Goal: Transaction & Acquisition: Obtain resource

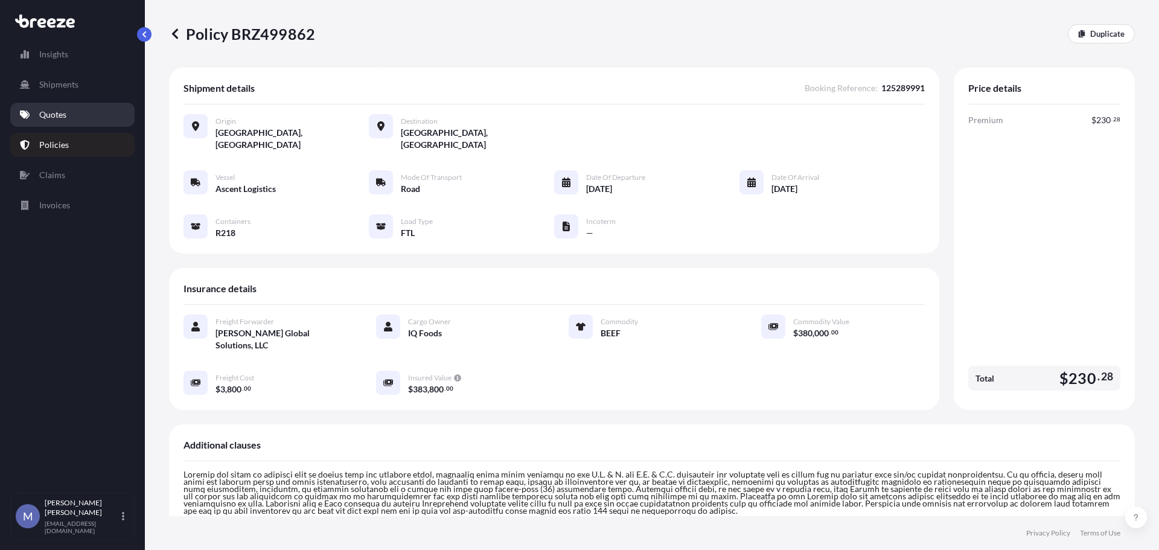
click at [51, 119] on p "Quotes" at bounding box center [52, 115] width 27 height 12
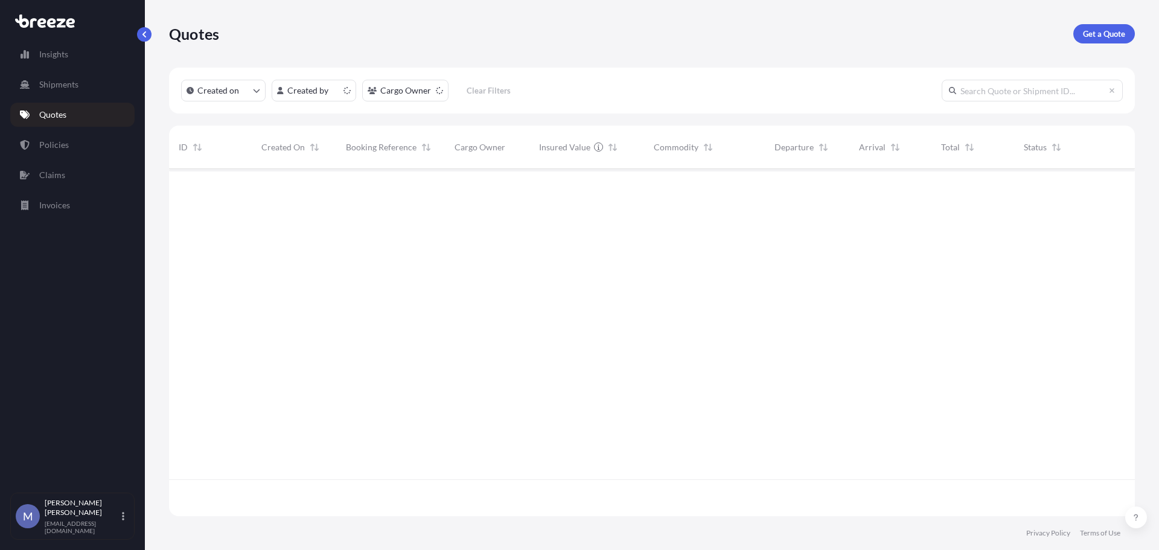
scroll to position [345, 956]
click at [1107, 30] on p "Get a Quote" at bounding box center [1103, 34] width 42 height 12
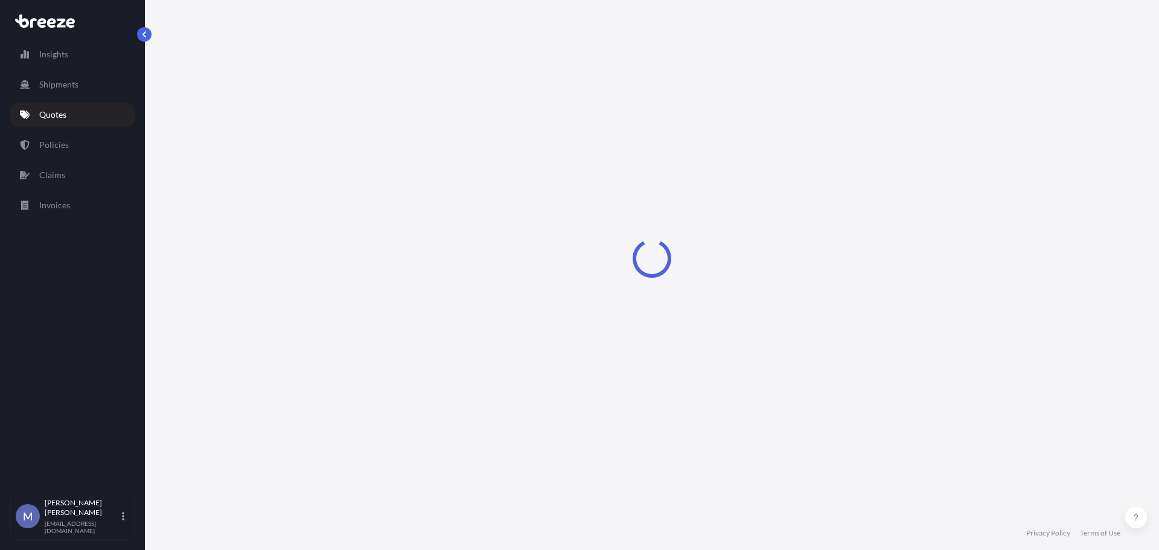
select select "Road"
select select "1"
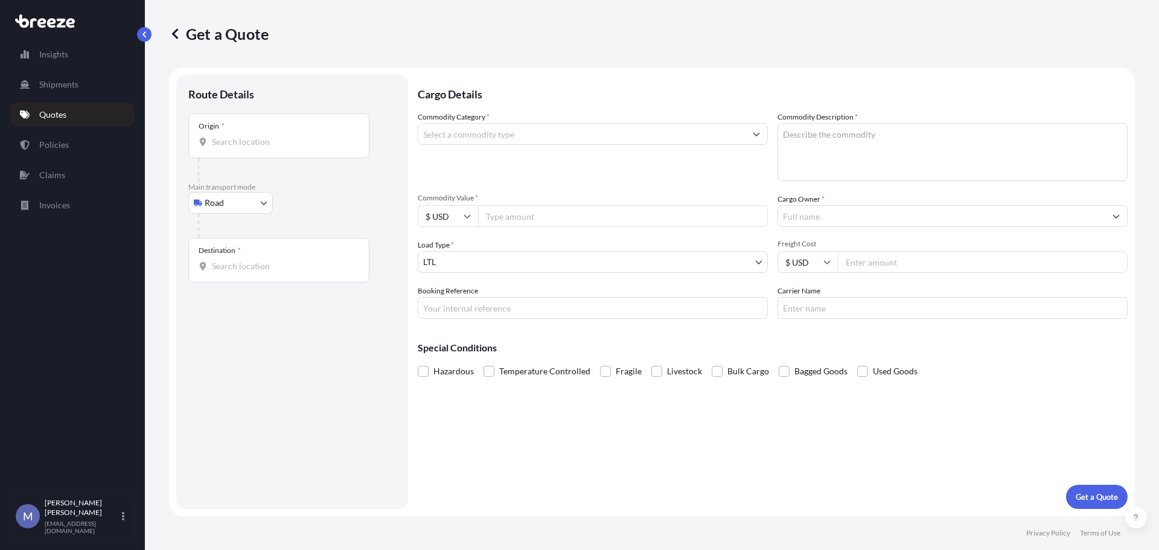
click at [254, 144] on input "Origin *" at bounding box center [283, 142] width 142 height 12
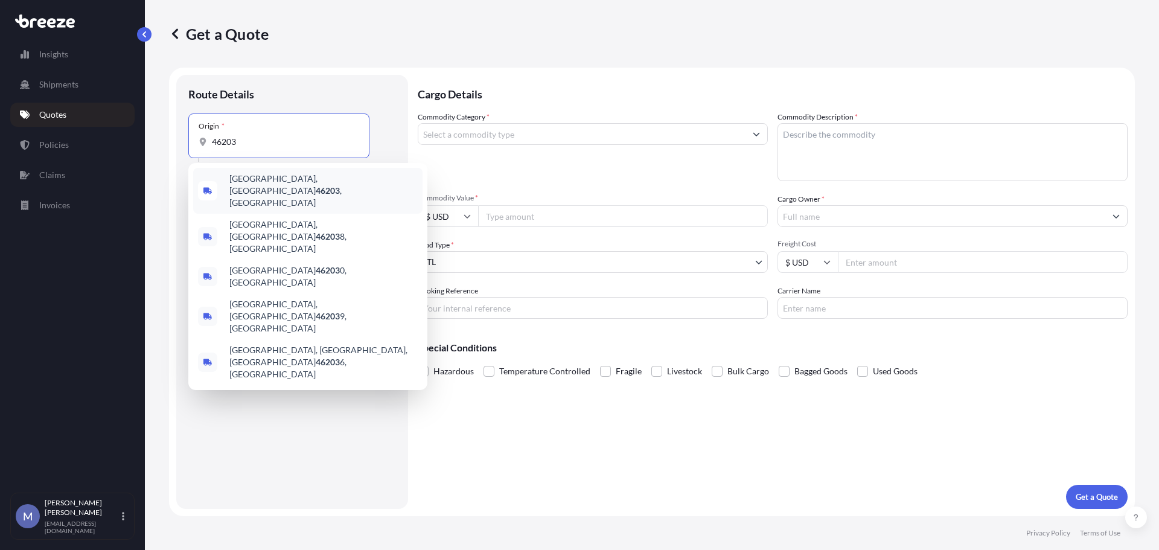
click at [262, 173] on div "[GEOGRAPHIC_DATA], IN 46203 , [GEOGRAPHIC_DATA]" at bounding box center [307, 191] width 229 height 46
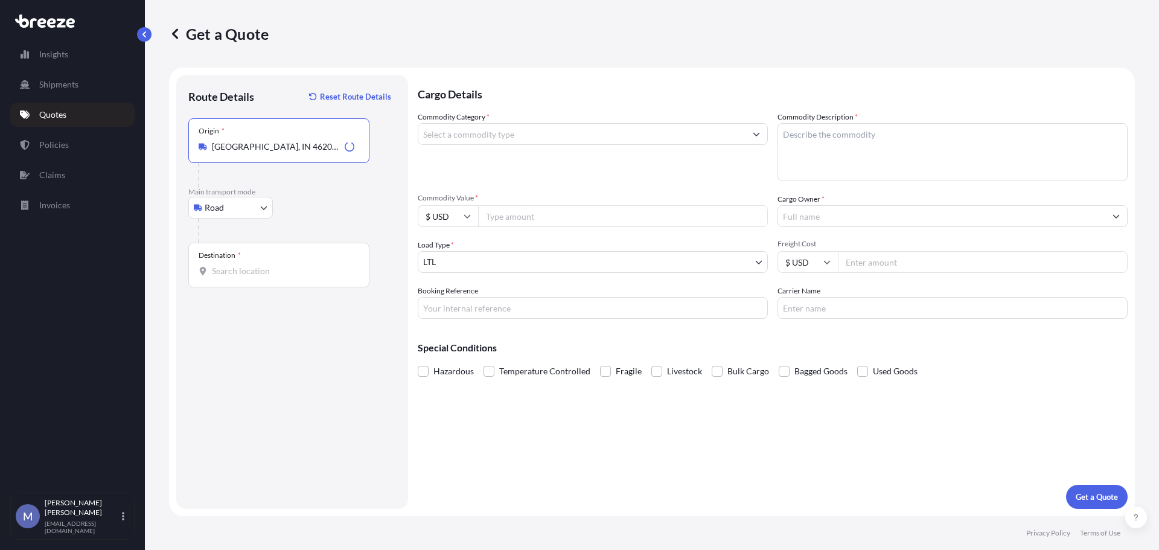
type input "[GEOGRAPHIC_DATA], IN 46203, [GEOGRAPHIC_DATA]"
click at [259, 269] on input "Destination *" at bounding box center [283, 271] width 142 height 12
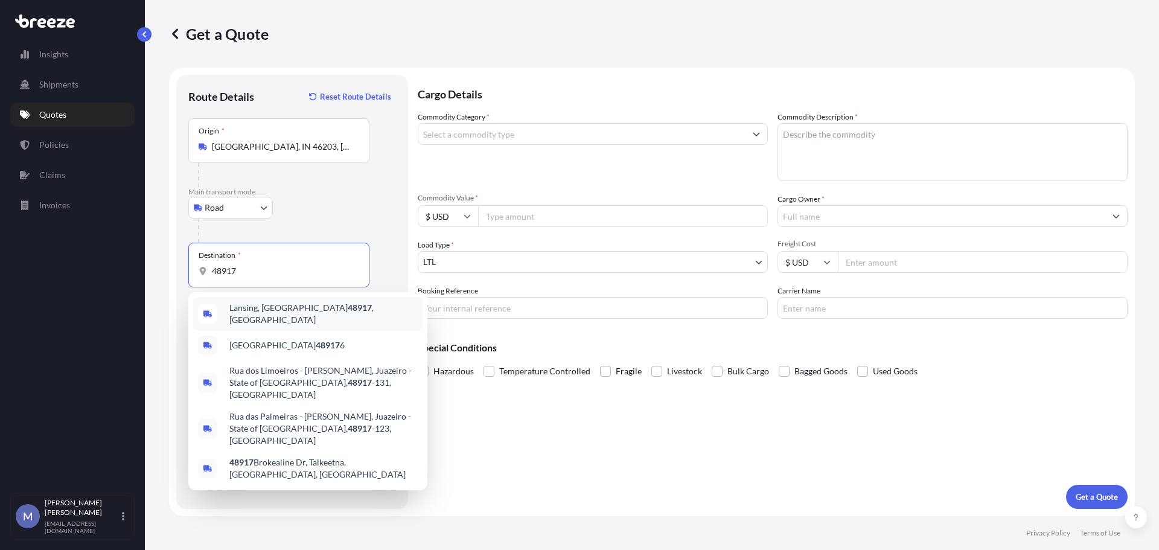
click at [255, 305] on span "Lansing, MI 48917 , [GEOGRAPHIC_DATA]" at bounding box center [323, 314] width 188 height 24
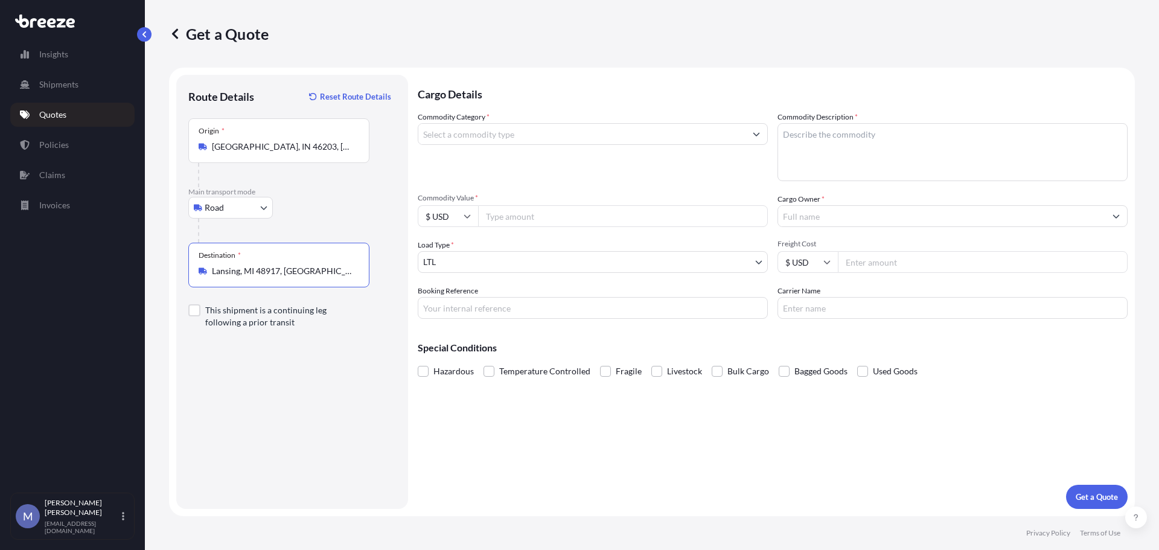
type input "Lansing, MI 48917, [GEOGRAPHIC_DATA]"
click at [753, 133] on icon "Show suggestions" at bounding box center [756, 135] width 7 height 4
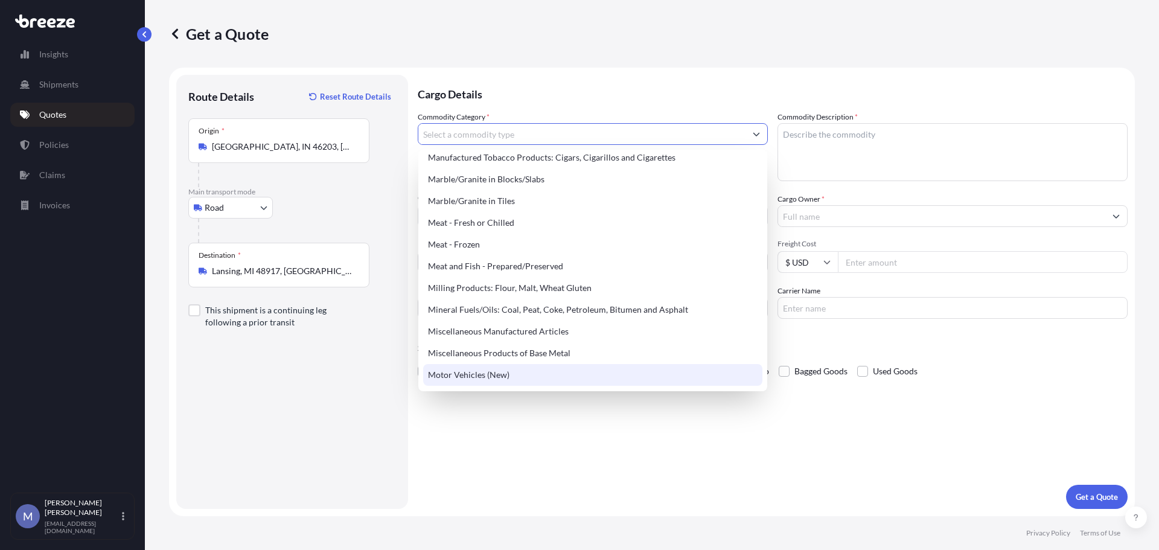
scroll to position [1569, 0]
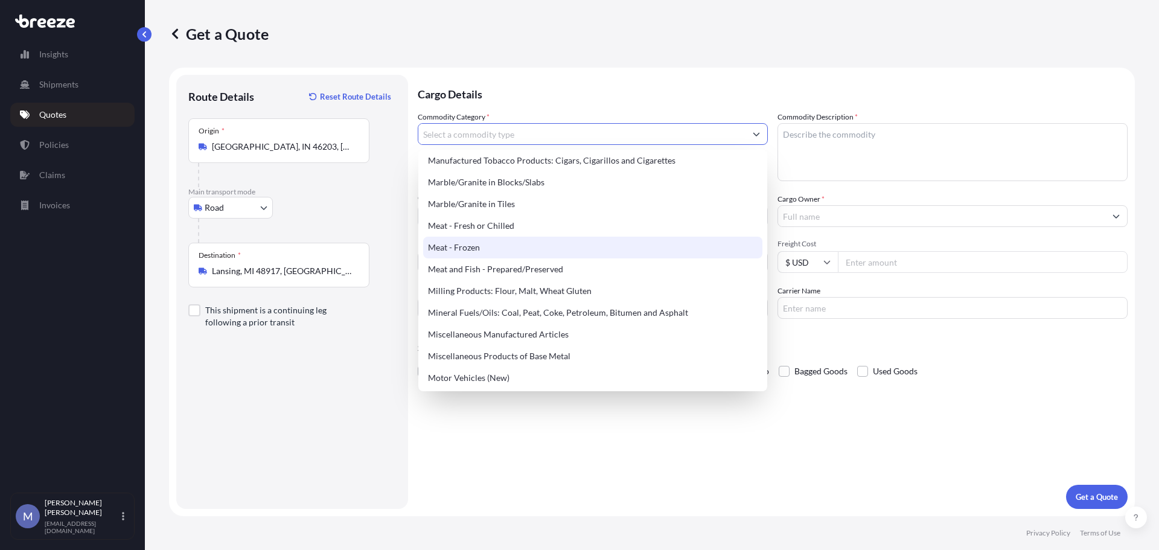
click at [515, 250] on div "Meat - Frozen" at bounding box center [592, 248] width 339 height 22
type input "Meat - Frozen"
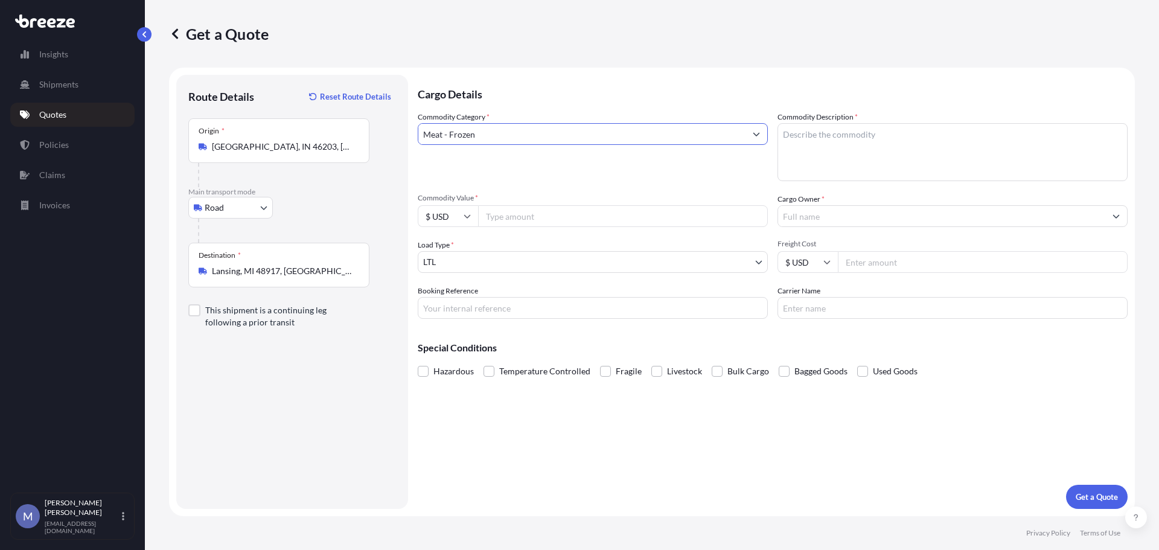
click at [883, 133] on textarea "Commodity Description *" at bounding box center [952, 152] width 350 height 58
type textarea "Frozen Beef"
click at [534, 206] on input "Commodity Value *" at bounding box center [623, 216] width 290 height 22
type input "180000"
click at [828, 210] on input "Cargo Owner *" at bounding box center [941, 216] width 327 height 22
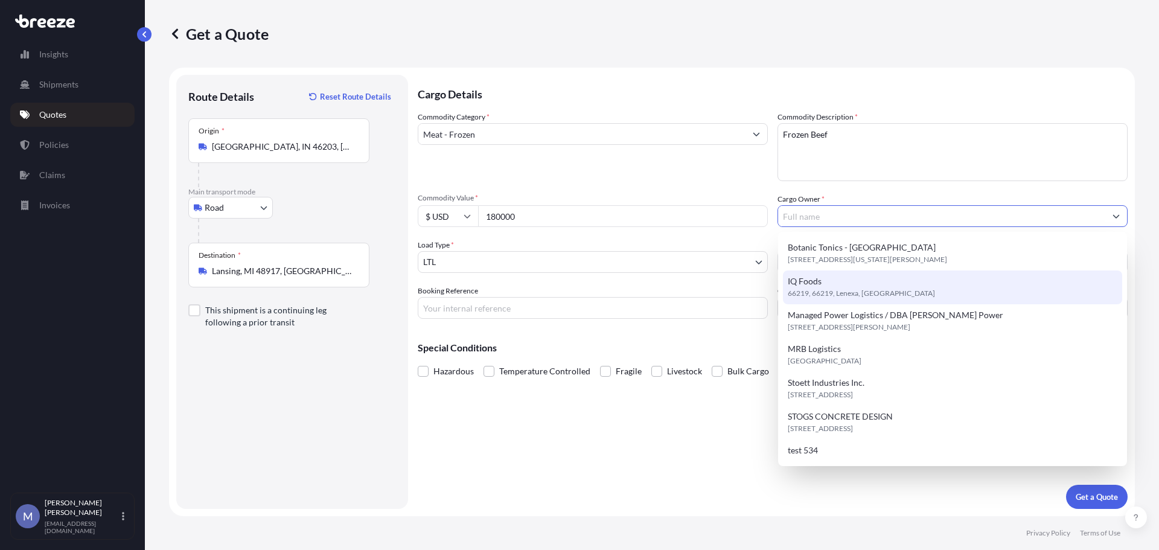
click at [836, 291] on span "66219, 66219, Lenexa, [GEOGRAPHIC_DATA]" at bounding box center [860, 293] width 147 height 12
type input "IQ Foods"
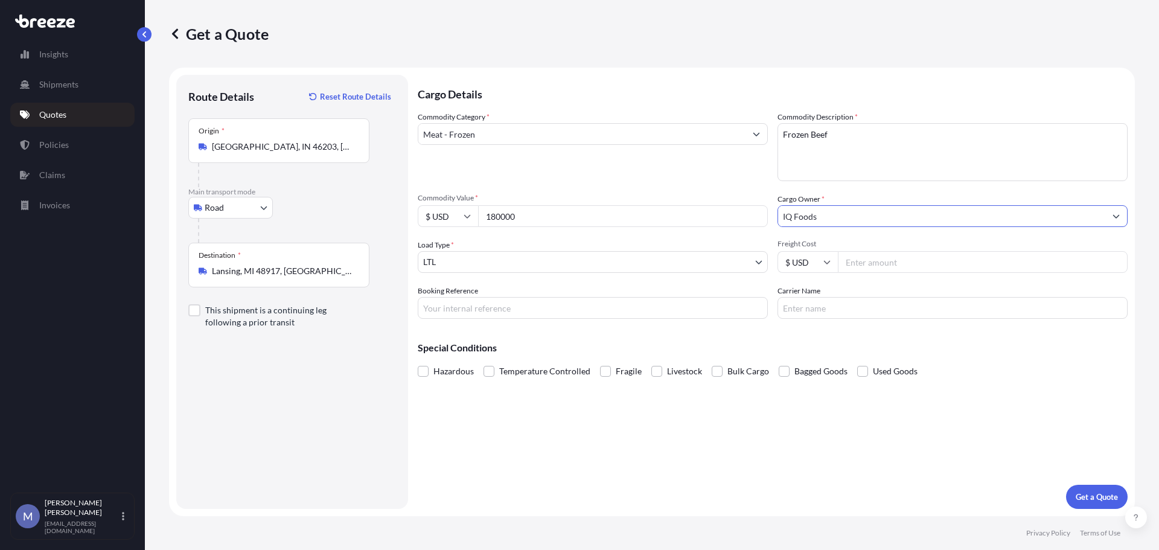
click at [705, 264] on body "7 options available. Insights Shipments Quotes Policies Claims Invoices M [PERS…" at bounding box center [579, 275] width 1159 height 550
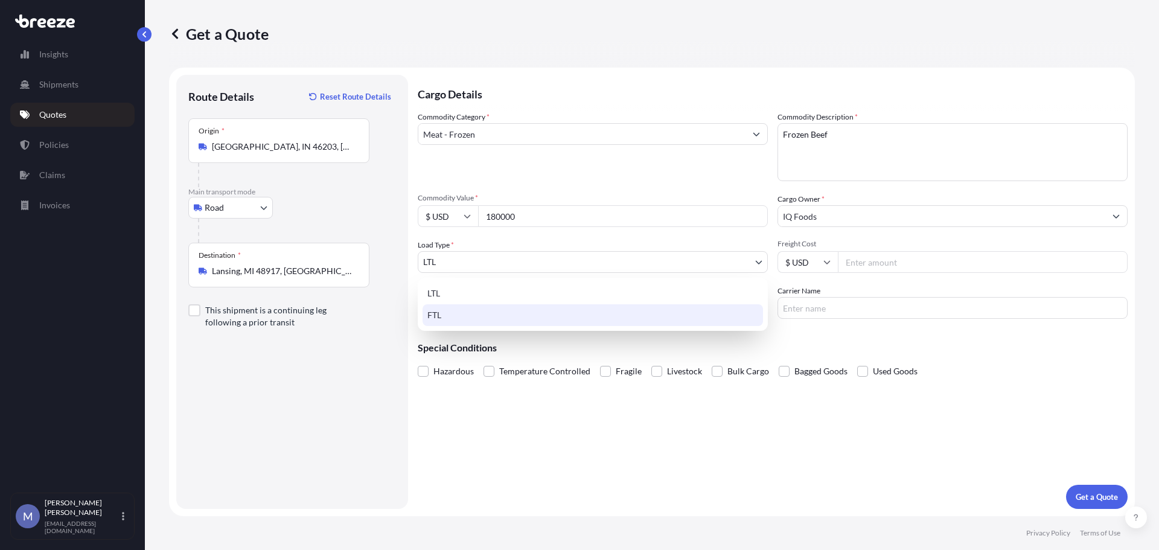
click at [436, 313] on div "FTL" at bounding box center [592, 315] width 340 height 22
select select "2"
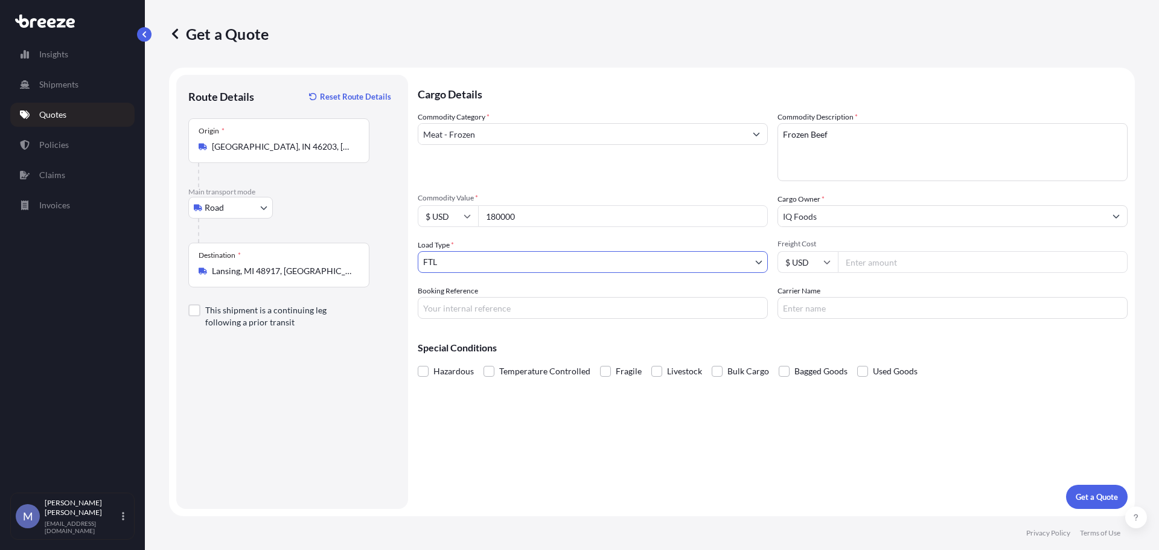
click at [489, 308] on input "Booking Reference" at bounding box center [593, 308] width 350 height 22
type input "125468598"
click at [487, 369] on span at bounding box center [488, 371] width 11 height 11
click at [483, 362] on input "Temperature Controlled" at bounding box center [483, 362] width 0 height 0
click at [1089, 499] on p "Get a Quote" at bounding box center [1096, 497] width 42 height 12
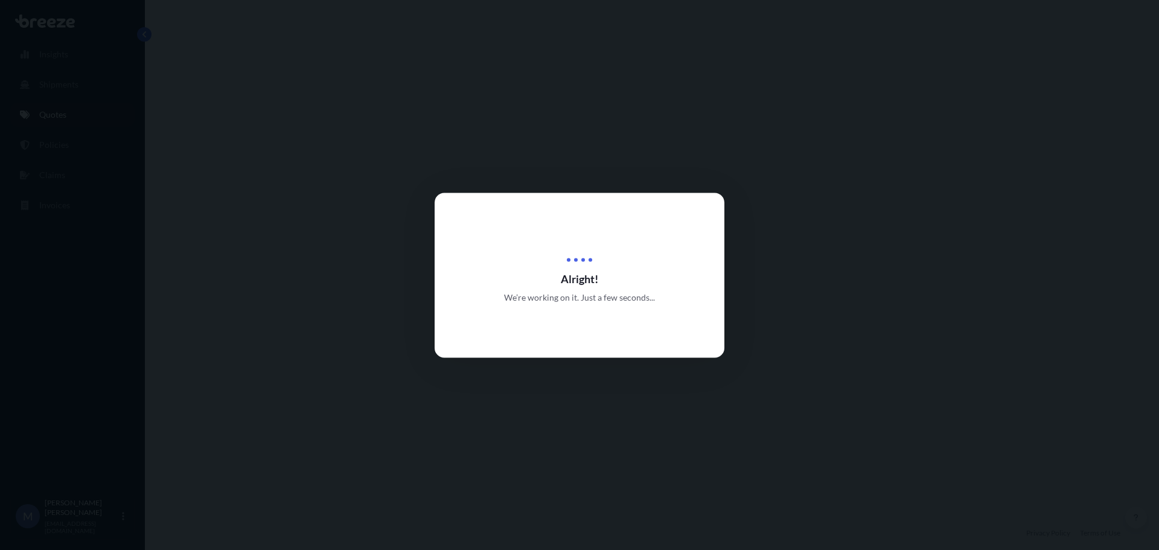
select select "Road"
select select "2"
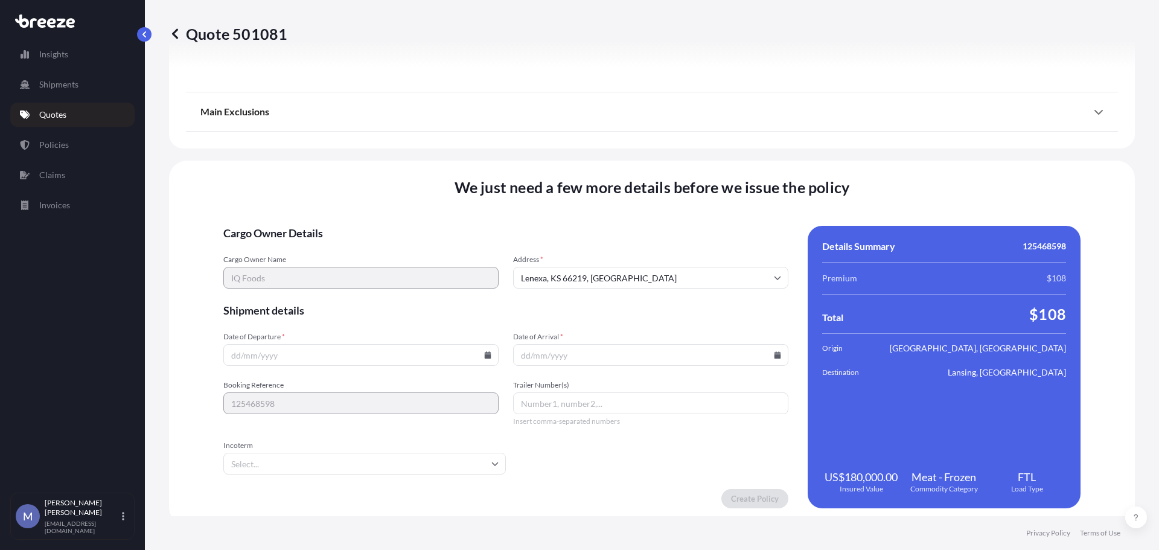
scroll to position [1480, 0]
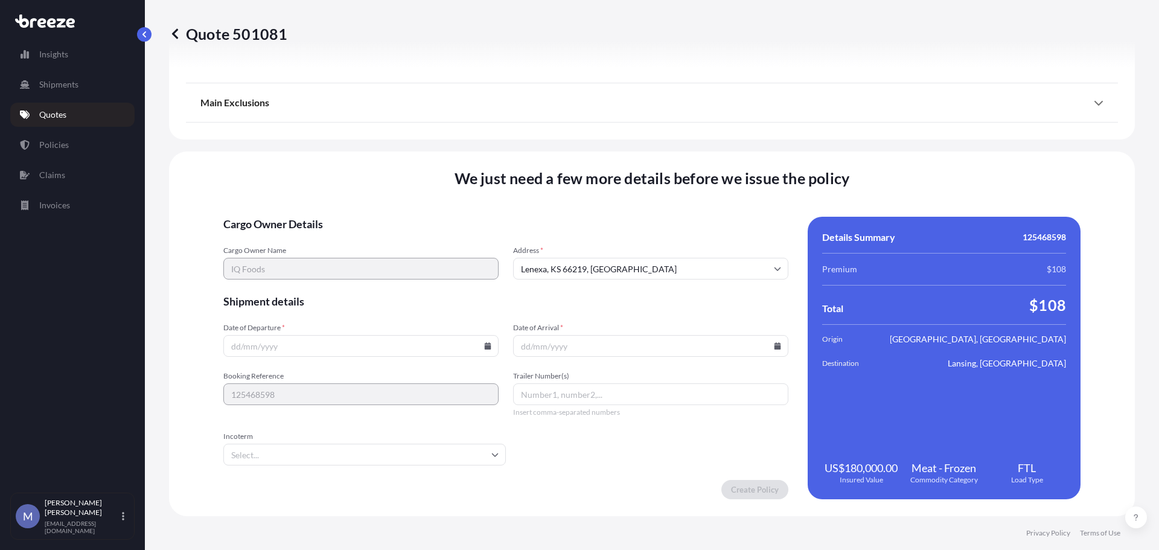
click at [491, 343] on icon at bounding box center [487, 345] width 7 height 7
click at [366, 214] on button "9" at bounding box center [365, 215] width 19 height 19
type input "[DATE]"
click at [774, 344] on icon at bounding box center [777, 345] width 7 height 7
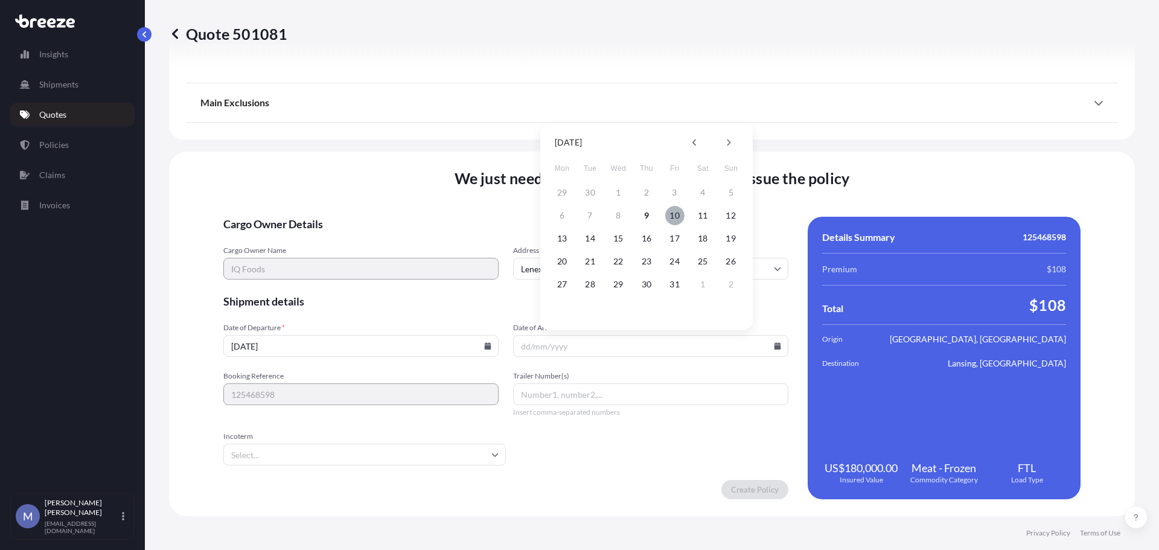
click at [670, 214] on button "10" at bounding box center [674, 215] width 19 height 19
type input "[DATE]"
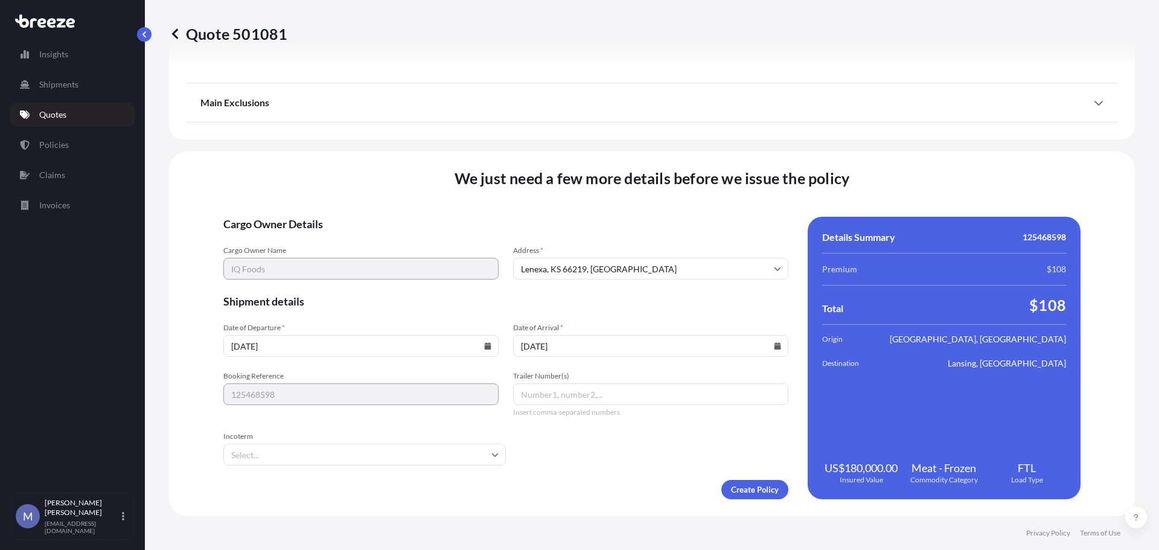
click at [631, 391] on input "Trailer Number(s)" at bounding box center [650, 394] width 275 height 22
type input "2009"
drag, startPoint x: 628, startPoint y: 391, endPoint x: 606, endPoint y: 492, distance: 103.1
click at [606, 492] on div "Create Policy" at bounding box center [505, 489] width 565 height 19
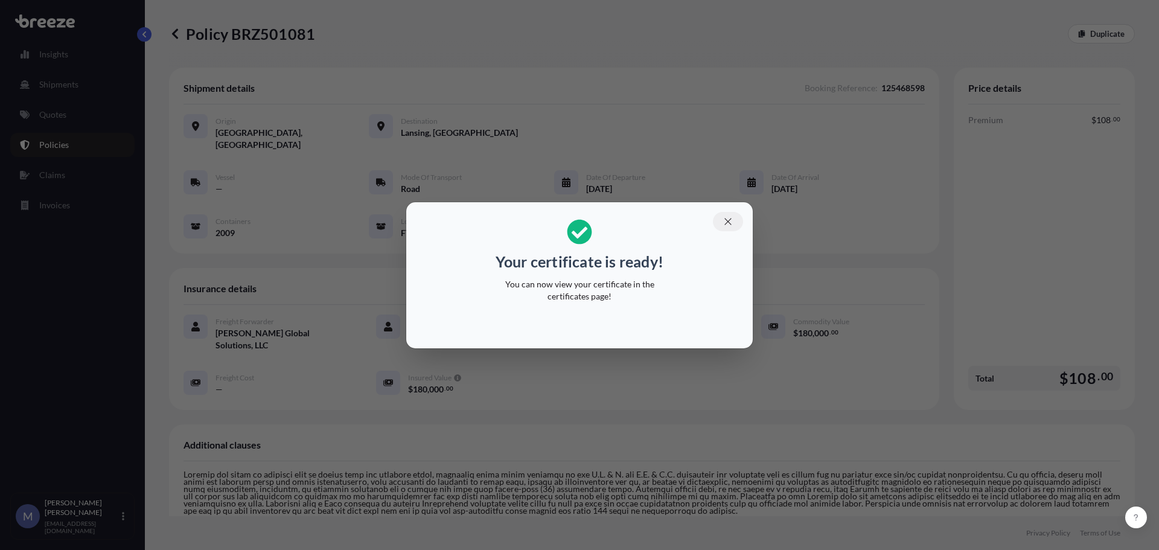
click at [731, 221] on icon "button" at bounding box center [727, 221] width 11 height 11
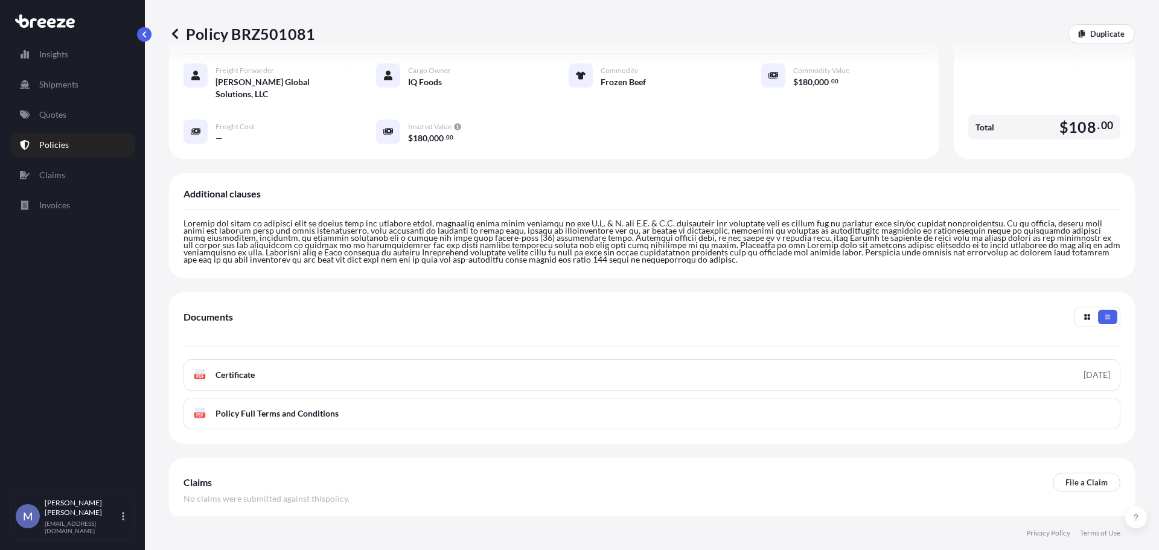
scroll to position [283, 0]
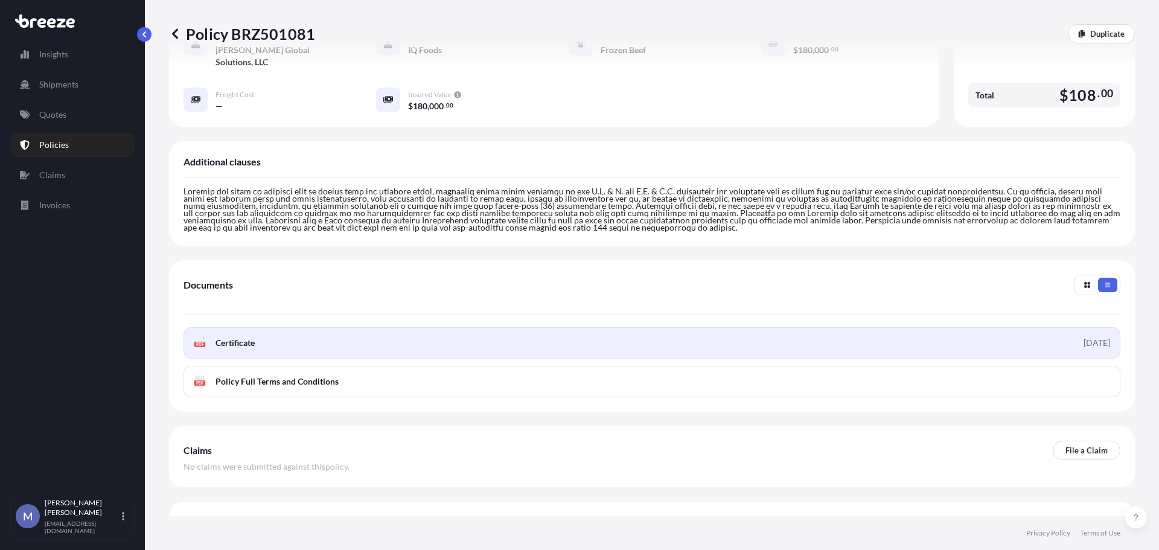
click at [250, 327] on link "PDF Certificate [DATE]" at bounding box center [651, 342] width 936 height 31
